Goal: Information Seeking & Learning: Find contact information

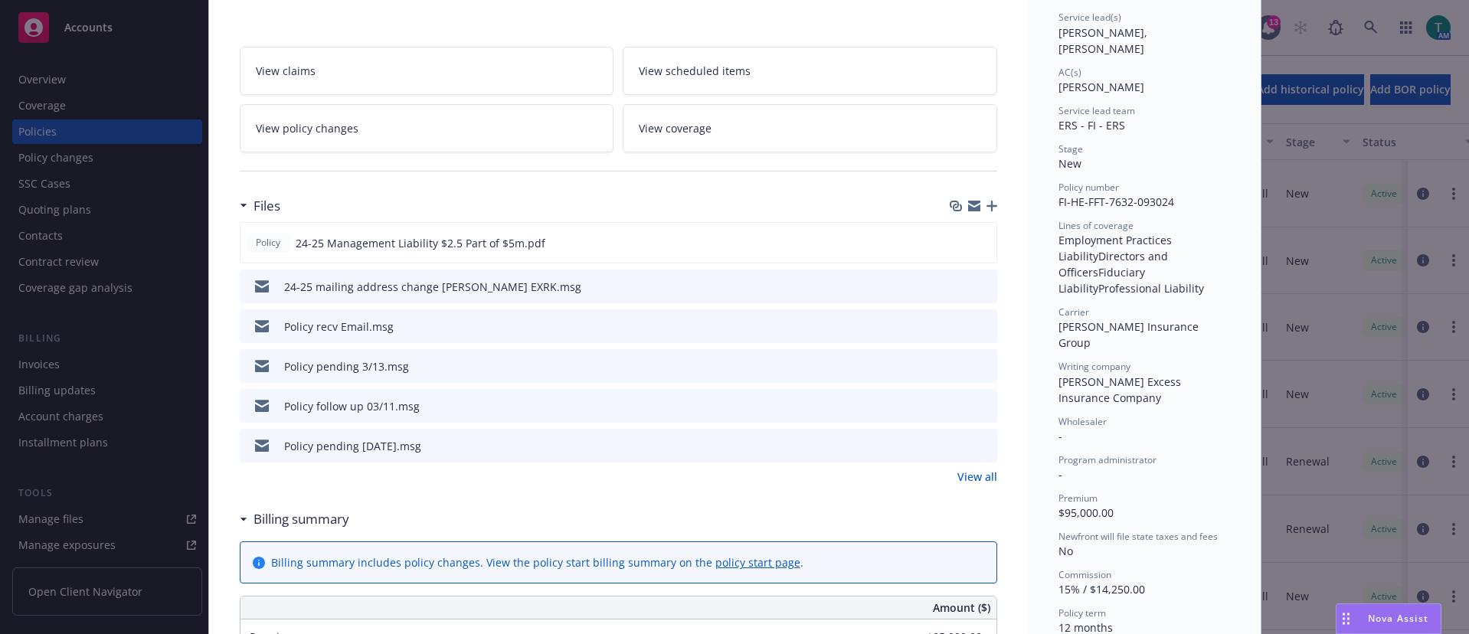
scroll to position [153, 0]
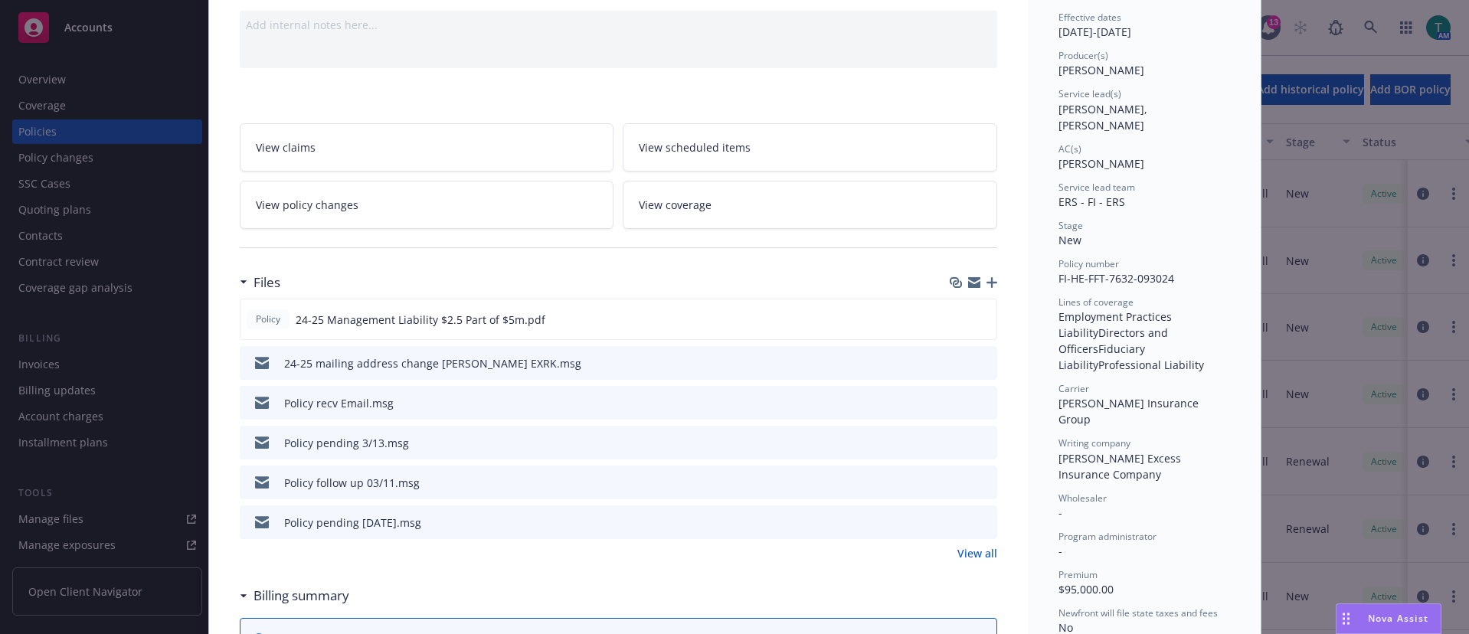
click at [44, 103] on div "Policy Management Liability - 24-25 Management Liability $2.5 Part of $5m Add i…" at bounding box center [734, 317] width 1469 height 634
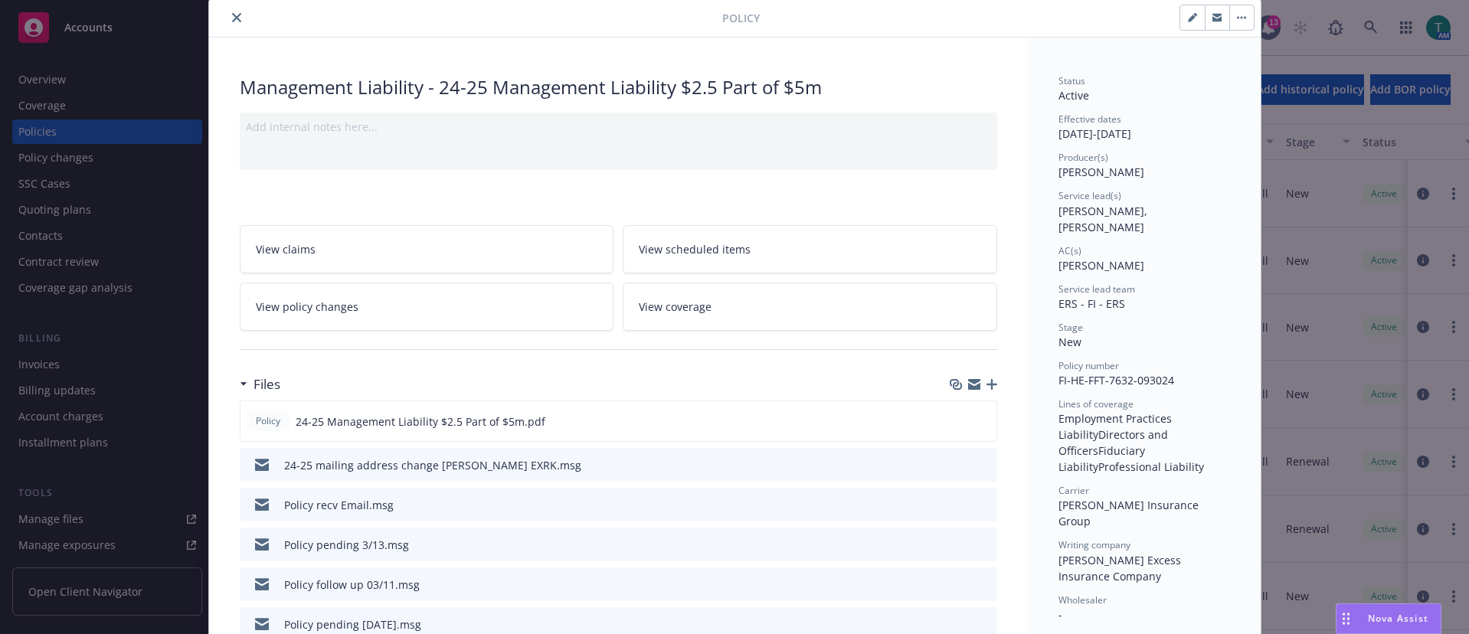
scroll to position [0, 0]
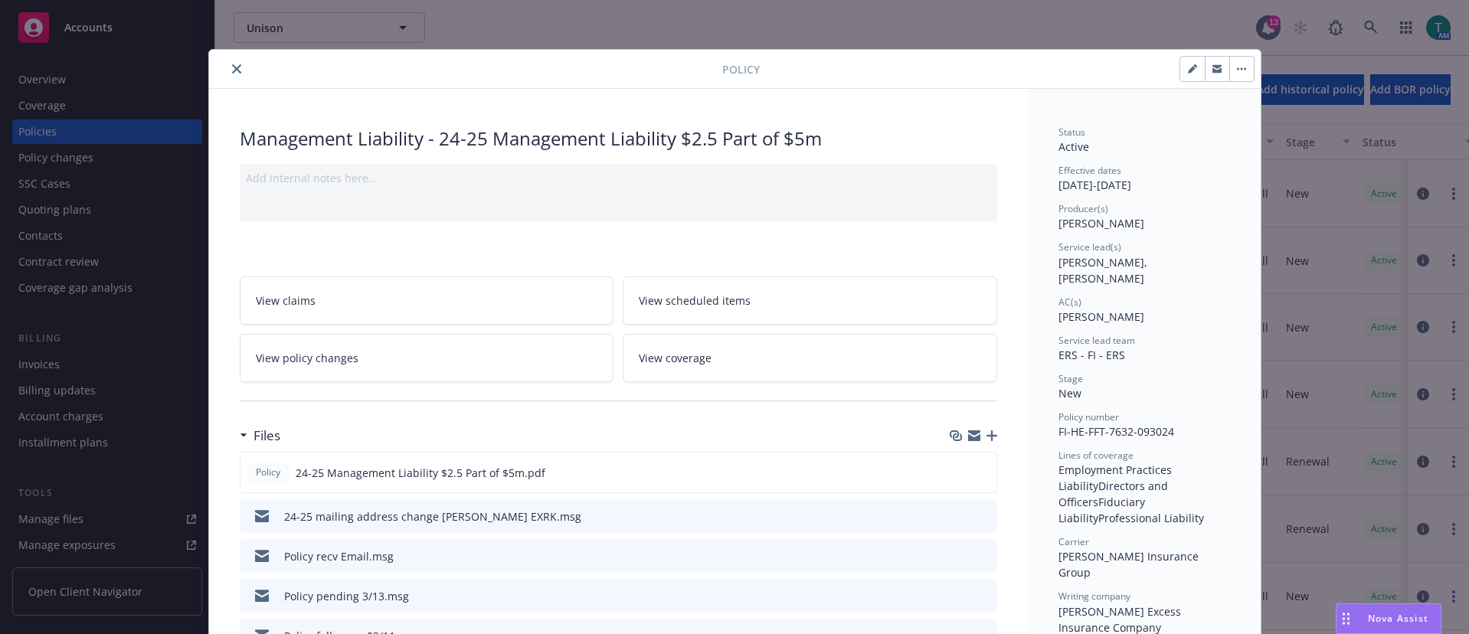
click at [232, 65] on icon "close" at bounding box center [236, 68] width 9 height 9
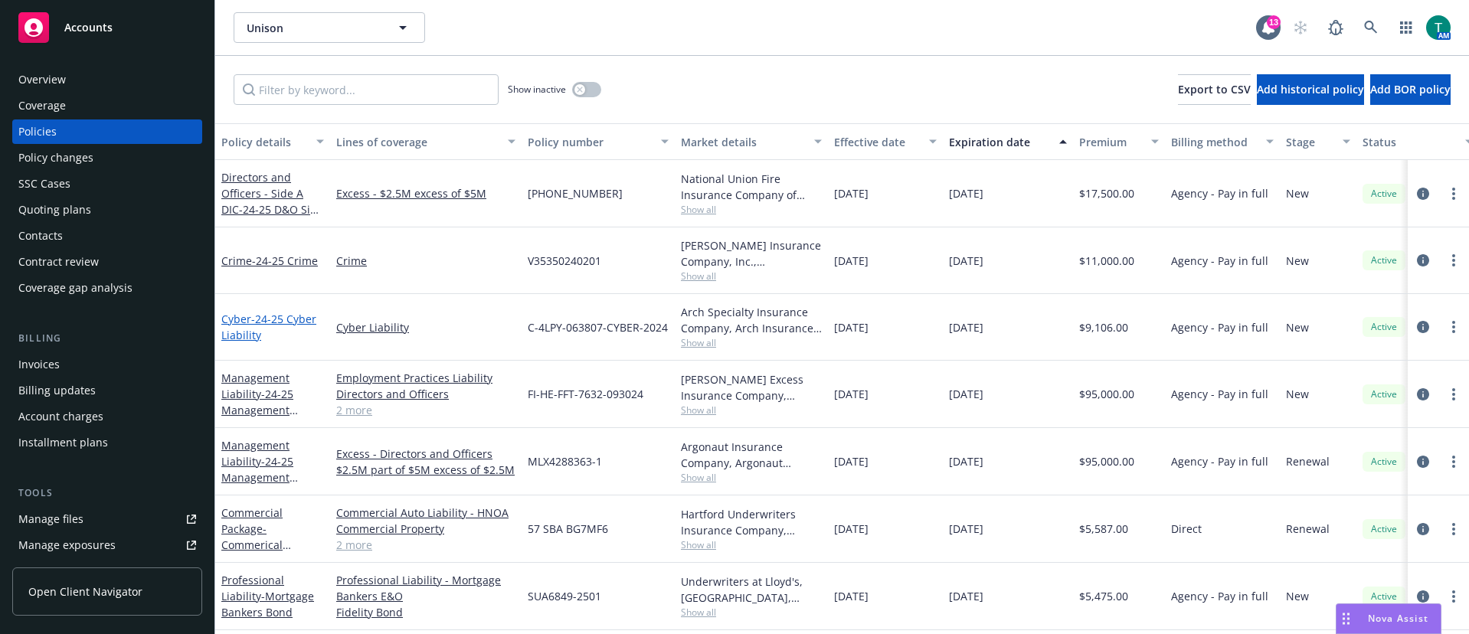
click at [243, 312] on link "Cyber - 24-25 Cyber Liability" at bounding box center [268, 327] width 95 height 31
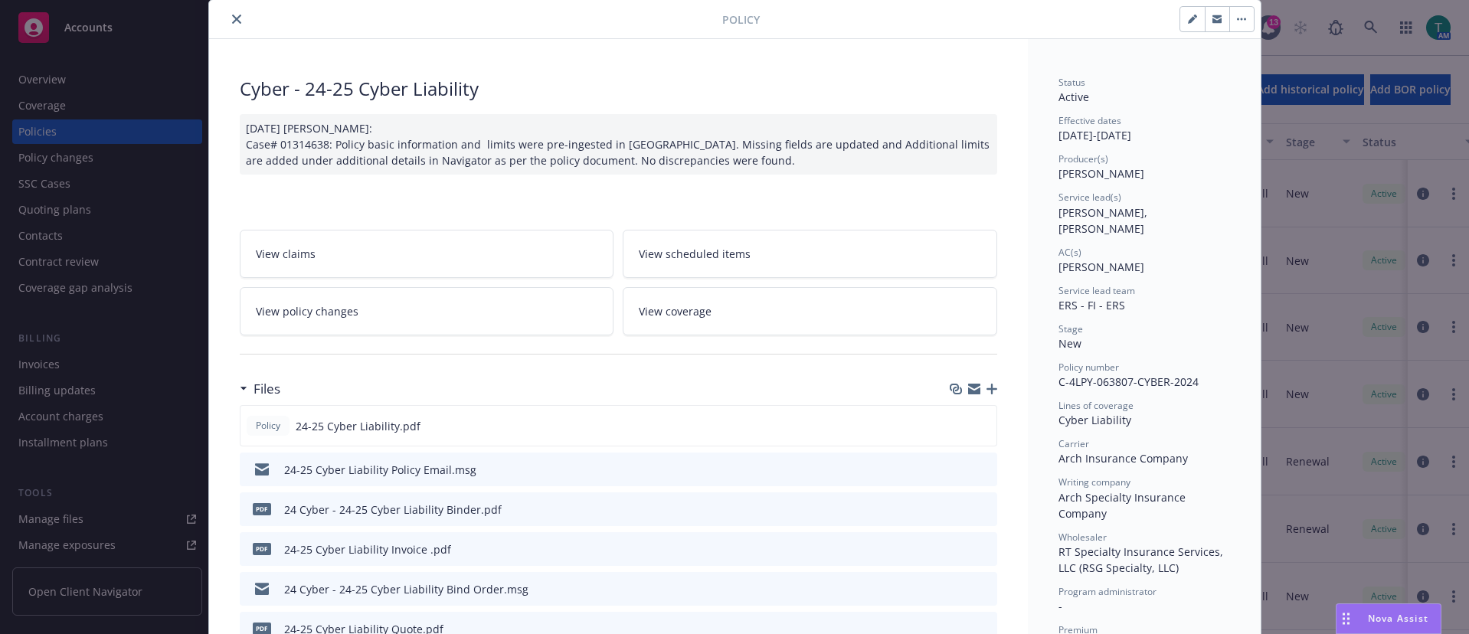
scroll to position [77, 0]
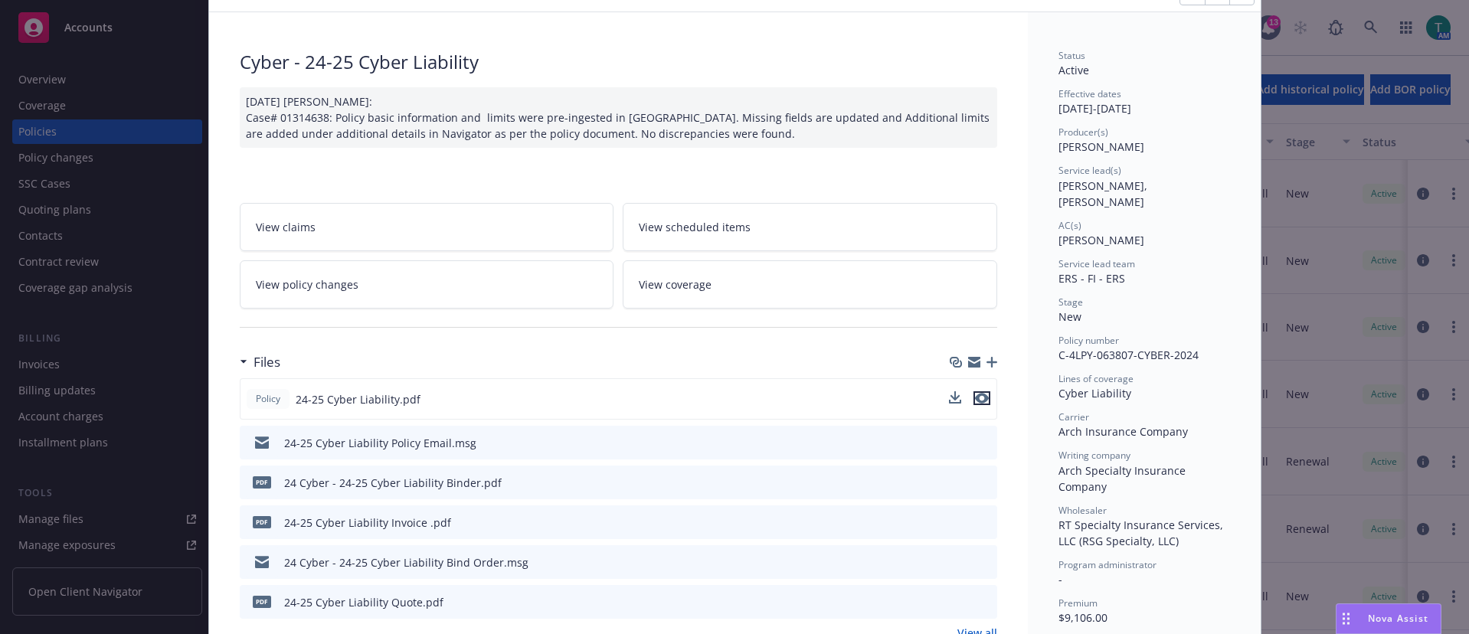
click at [978, 403] on icon "preview file" at bounding box center [982, 398] width 14 height 11
click at [981, 442] on icon "preview file" at bounding box center [983, 442] width 14 height 11
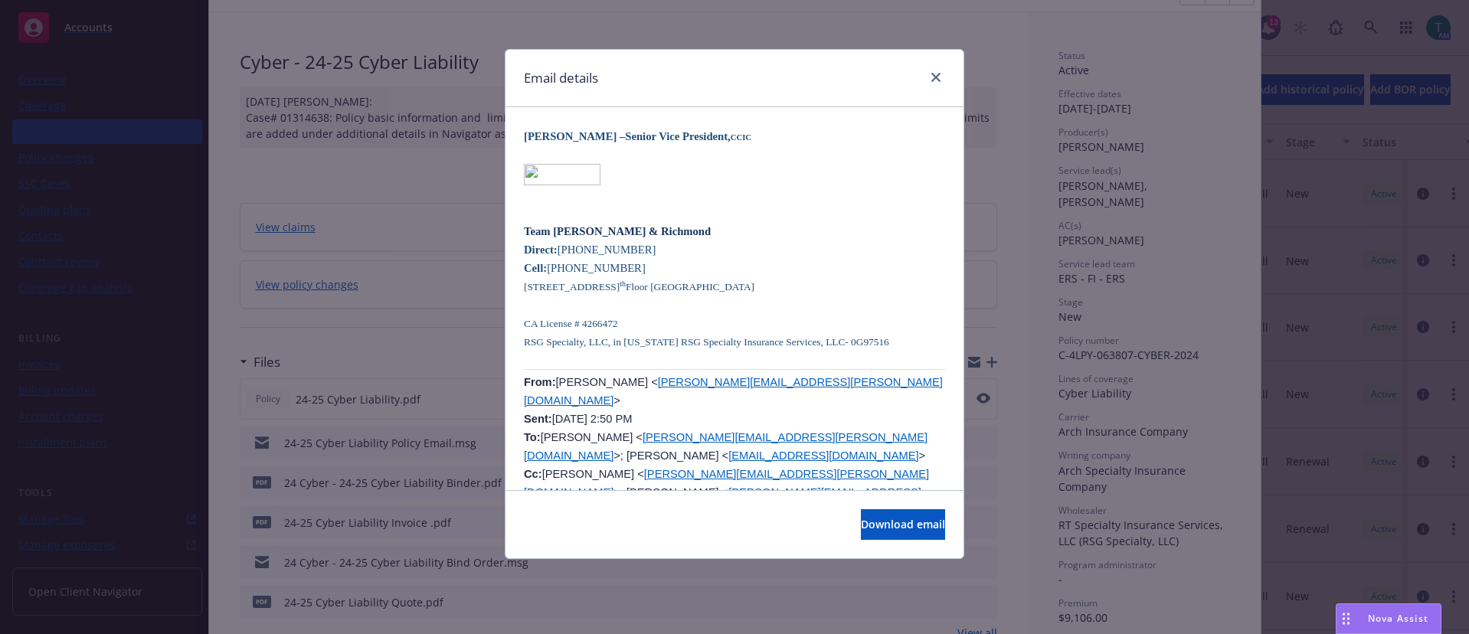
scroll to position [1302, 0]
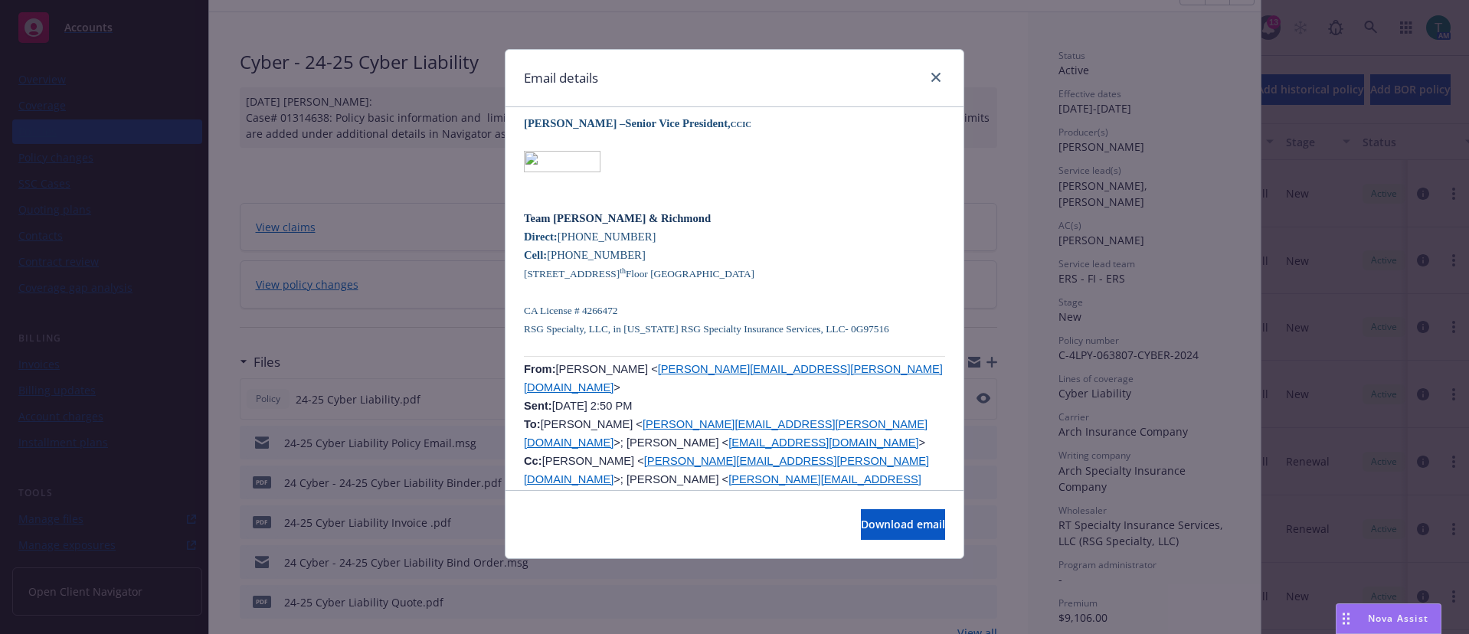
drag, startPoint x: 770, startPoint y: 286, endPoint x: 758, endPoint y: 273, distance: 17.4
click at [770, 360] on p "From: [PERSON_NAME] < [PERSON_NAME][EMAIL_ADDRESS][PERSON_NAME][DOMAIN_NAME] > …" at bounding box center [734, 452] width 421 height 184
drag, startPoint x: 752, startPoint y: 260, endPoint x: 615, endPoint y: 264, distance: 137.2
click at [615, 363] on span "[PERSON_NAME] < [PERSON_NAME][EMAIL_ADDRESS][PERSON_NAME][DOMAIN_NAME] > Sent: …" at bounding box center [733, 452] width 419 height 178
copy link "[PERSON_NAME][EMAIL_ADDRESS][PERSON_NAME][DOMAIN_NAME]"
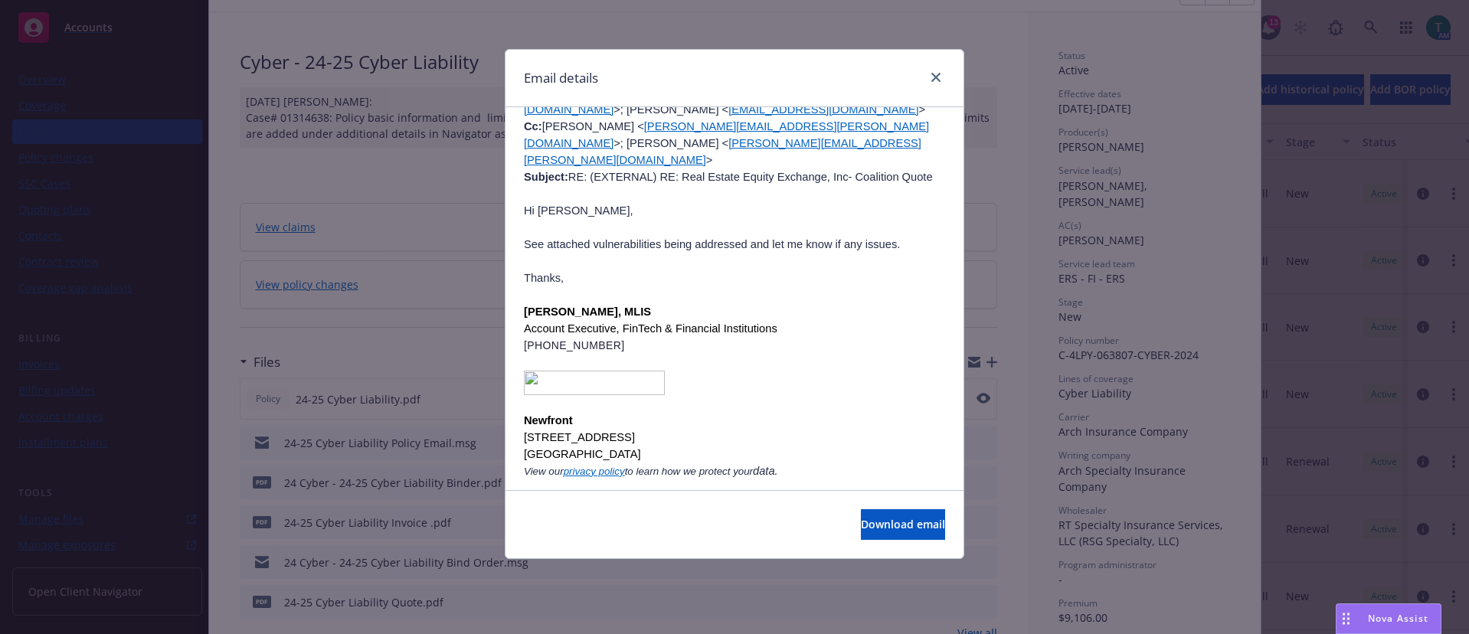
scroll to position [11185, 0]
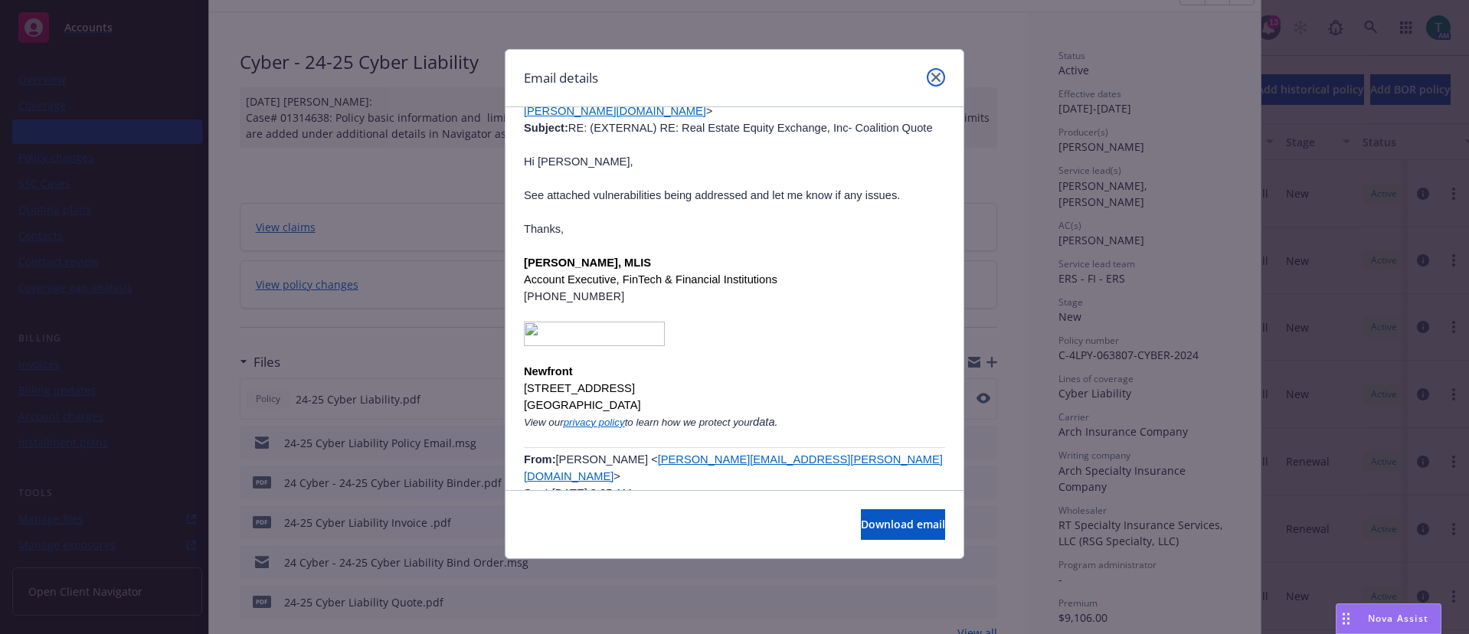
click at [940, 82] on link "close" at bounding box center [936, 77] width 18 height 18
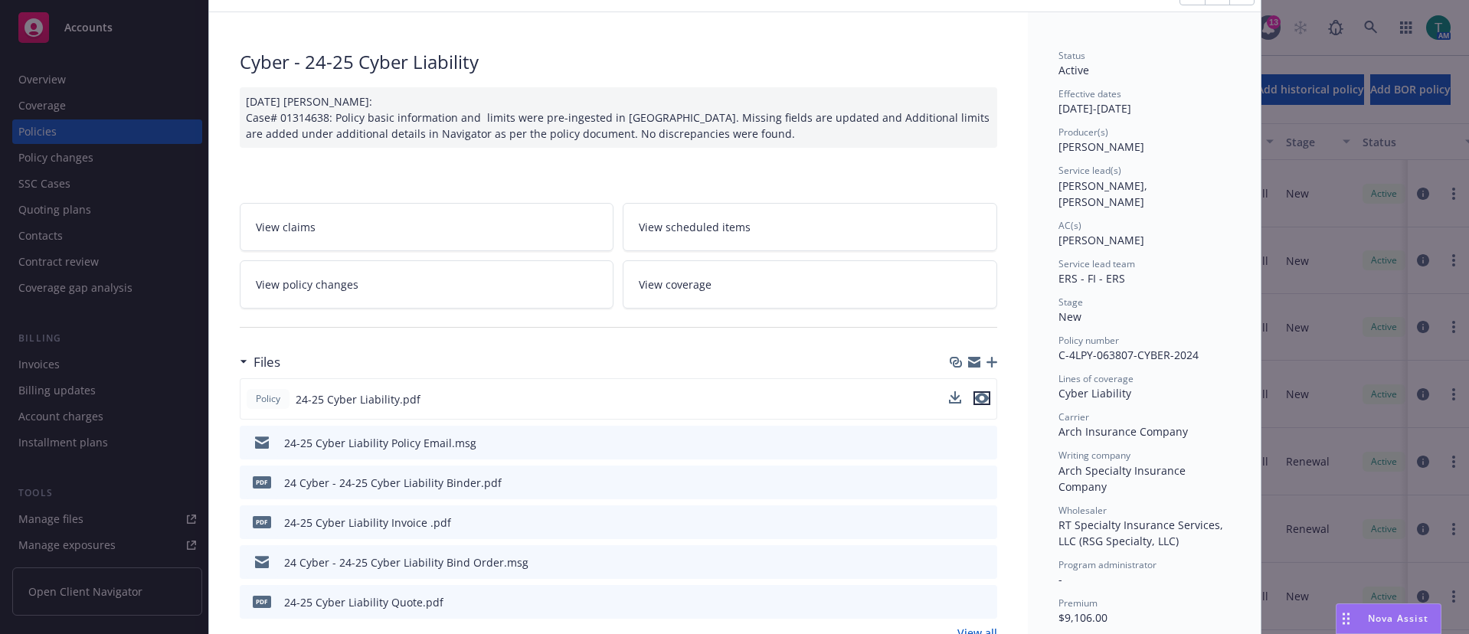
click at [976, 400] on icon "preview file" at bounding box center [982, 398] width 14 height 11
